Goal: Register for event/course

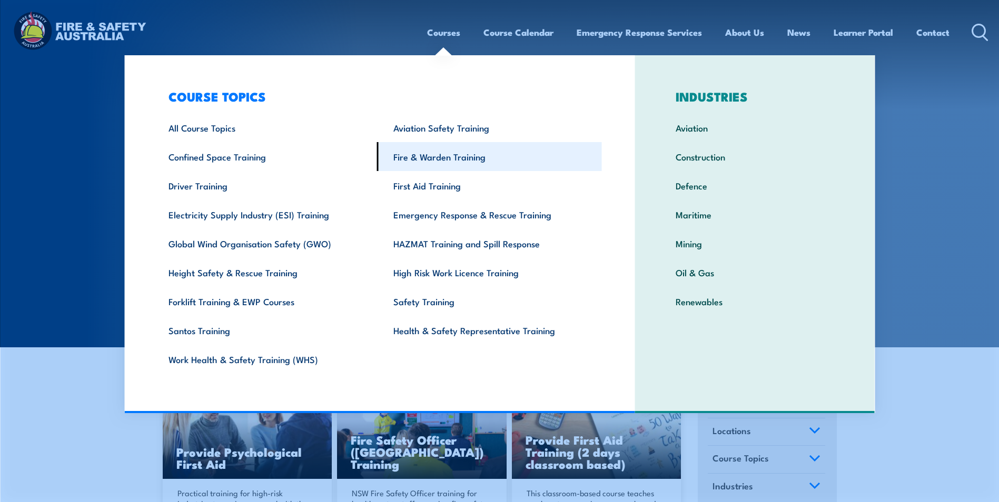
click at [442, 154] on link "Fire & Warden Training" at bounding box center [489, 156] width 225 height 29
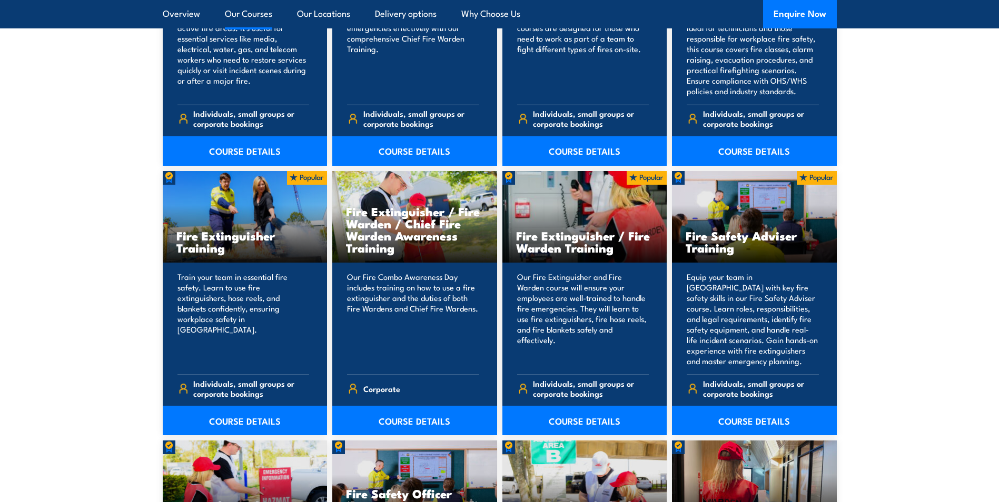
scroll to position [1001, 0]
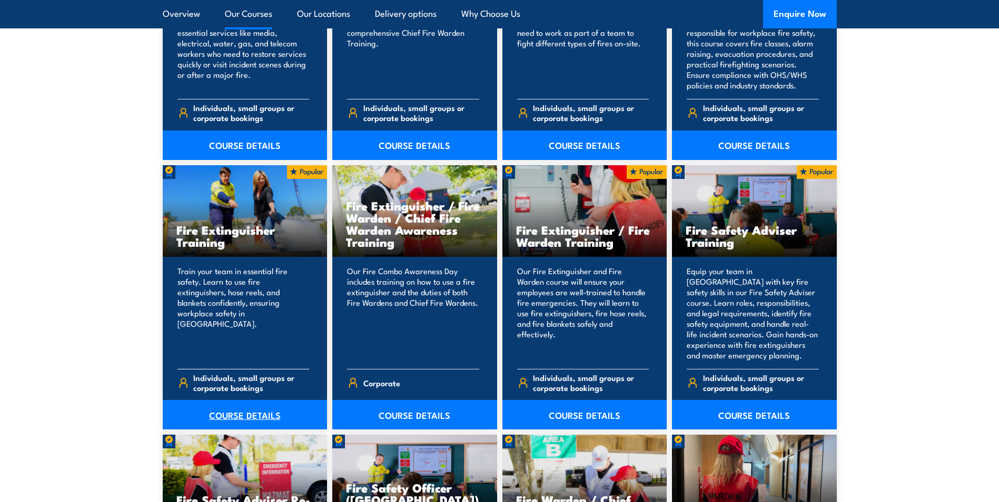
click at [237, 413] on link "COURSE DETAILS" at bounding box center [245, 414] width 165 height 29
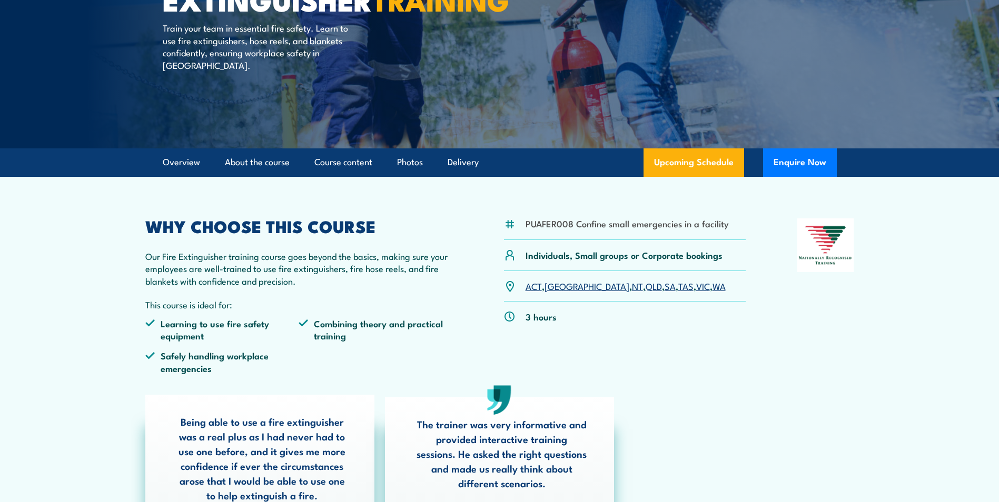
scroll to position [158, 0]
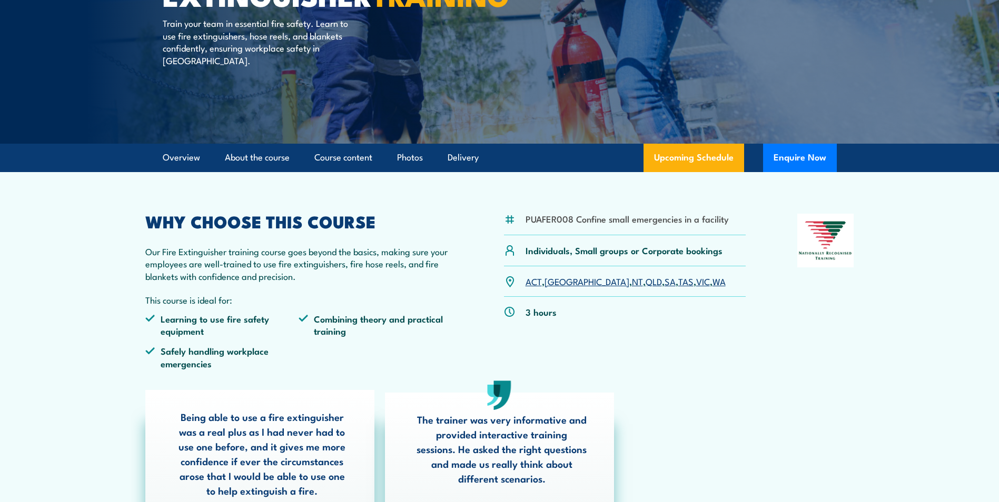
click at [713, 280] on link "WA" at bounding box center [719, 281] width 13 height 13
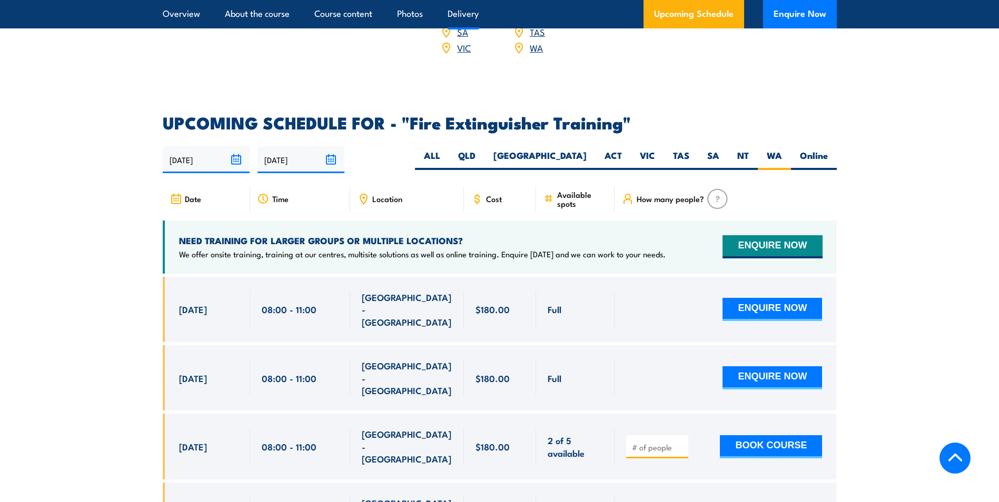
scroll to position [1768, 0]
